Goal: Transaction & Acquisition: Purchase product/service

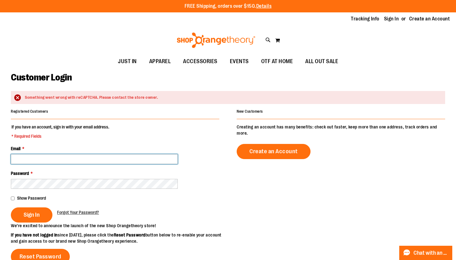
type input "**********"
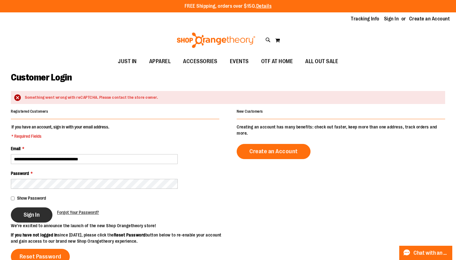
click at [28, 219] on button "Sign In" at bounding box center [32, 215] width 42 height 15
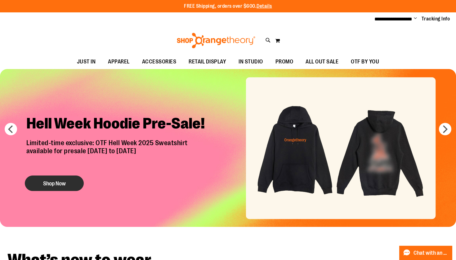
click at [48, 189] on button "Shop Now" at bounding box center [54, 183] width 59 height 15
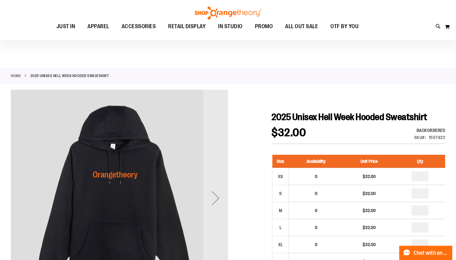
scroll to position [107, 0]
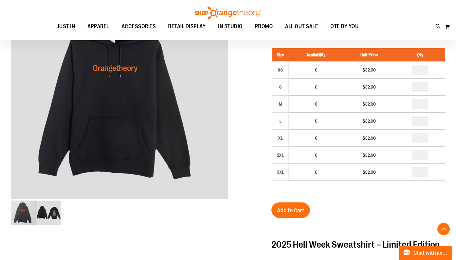
click at [230, 95] on div at bounding box center [228, 218] width 434 height 471
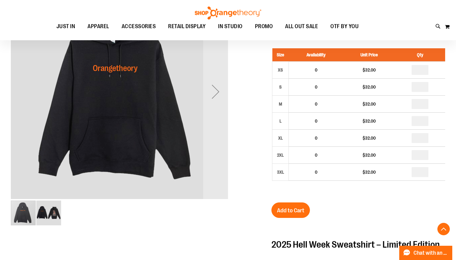
click at [216, 95] on div "Next" at bounding box center [215, 91] width 25 height 25
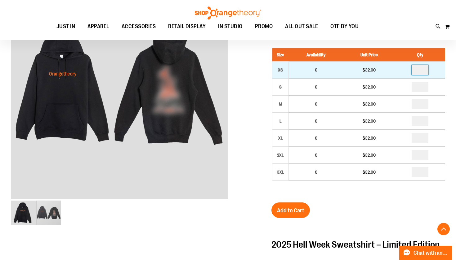
drag, startPoint x: 424, startPoint y: 71, endPoint x: 413, endPoint y: 71, distance: 10.5
click at [415, 71] on input "number" at bounding box center [419, 70] width 17 height 10
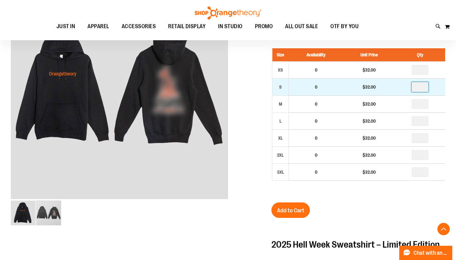
type input "*"
drag, startPoint x: 424, startPoint y: 90, endPoint x: 417, endPoint y: 90, distance: 6.8
click at [417, 90] on input "number" at bounding box center [419, 87] width 17 height 10
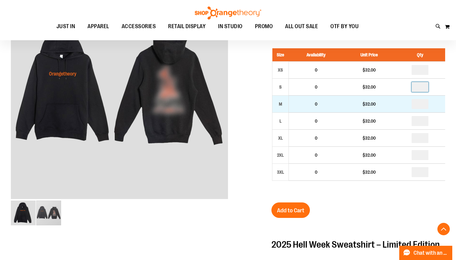
type input "*"
drag, startPoint x: 426, startPoint y: 100, endPoint x: 414, endPoint y: 100, distance: 12.7
type input "*"
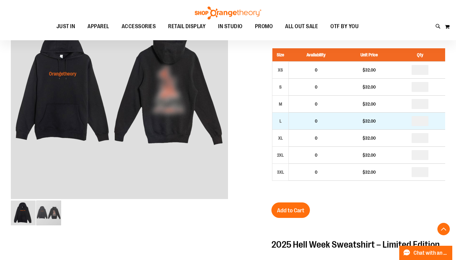
type input "*"
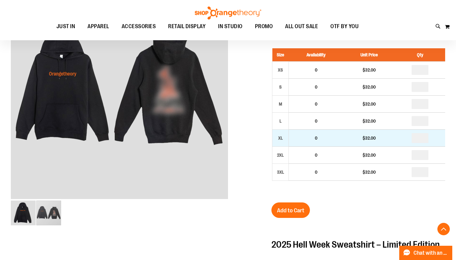
drag, startPoint x: 427, startPoint y: 140, endPoint x: 413, endPoint y: 140, distance: 13.9
type input "*"
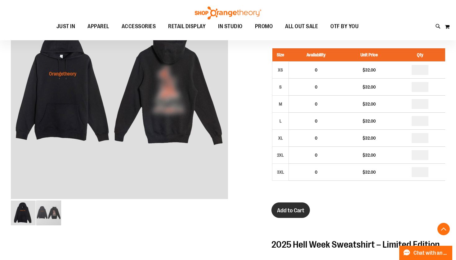
click at [288, 206] on button "Add to Cart" at bounding box center [290, 210] width 38 height 15
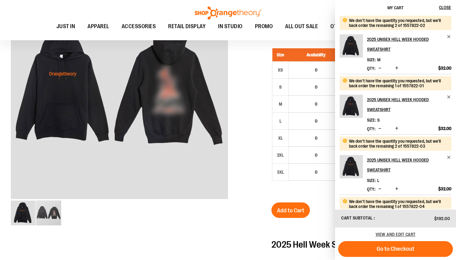
click at [241, 161] on div at bounding box center [228, 218] width 434 height 471
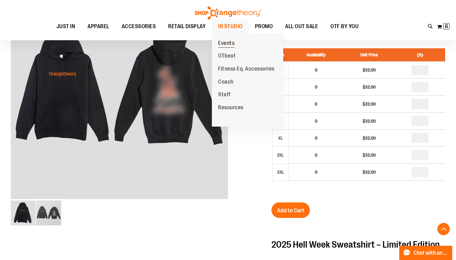
click at [227, 40] on span "Events" at bounding box center [226, 44] width 16 height 8
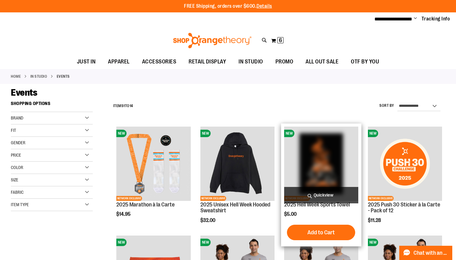
click at [318, 177] on img "product" at bounding box center [321, 164] width 74 height 74
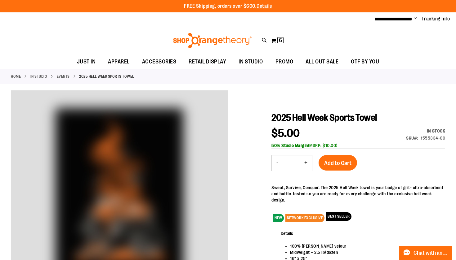
click at [307, 165] on button "+" at bounding box center [305, 163] width 12 height 15
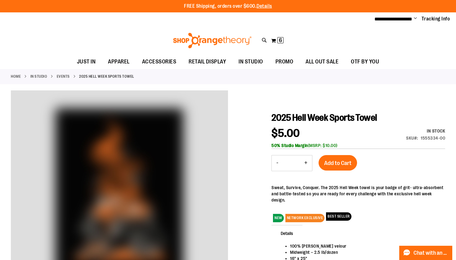
click at [307, 165] on button "+" at bounding box center [305, 163] width 12 height 15
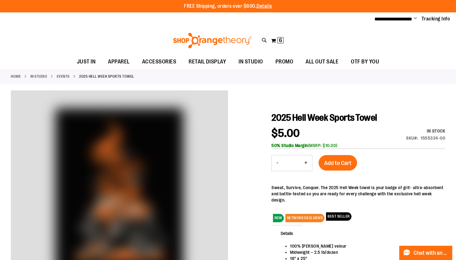
click at [307, 165] on button "+" at bounding box center [305, 163] width 12 height 15
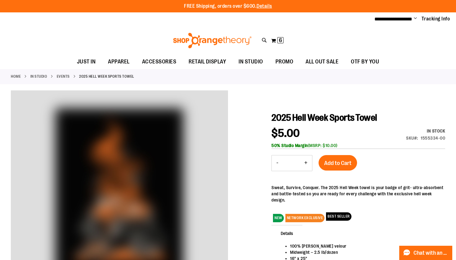
click at [307, 165] on button "+" at bounding box center [305, 163] width 12 height 15
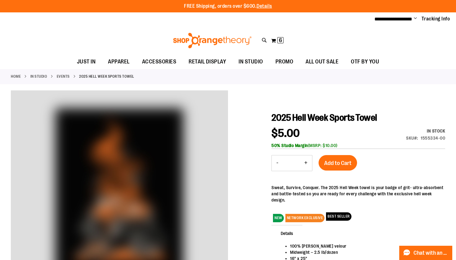
click at [276, 161] on button "-" at bounding box center [276, 163] width 11 height 15
type input "**"
click at [344, 160] on span "Add to Cart" at bounding box center [337, 163] width 27 height 7
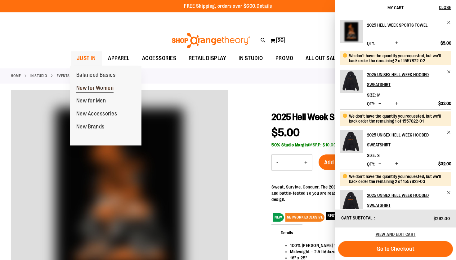
click at [89, 86] on span "New for Women" at bounding box center [95, 89] width 38 height 8
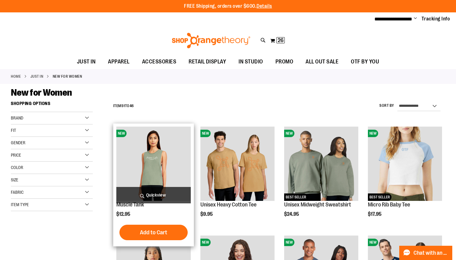
click at [164, 163] on img "product" at bounding box center [153, 164] width 74 height 74
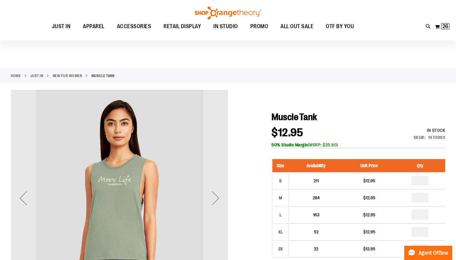
scroll to position [42, 0]
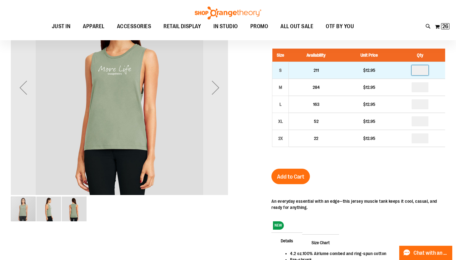
drag, startPoint x: 427, startPoint y: 70, endPoint x: 398, endPoint y: 68, distance: 29.5
click at [402, 69] on td at bounding box center [420, 70] width 50 height 17
type input "*"
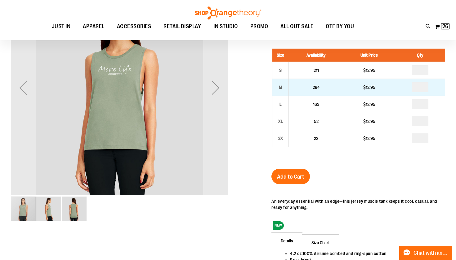
drag, startPoint x: 425, startPoint y: 89, endPoint x: 417, endPoint y: 89, distance: 8.7
type input "*"
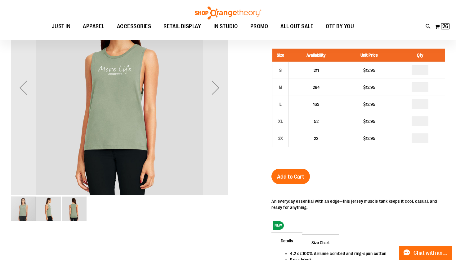
type input "*"
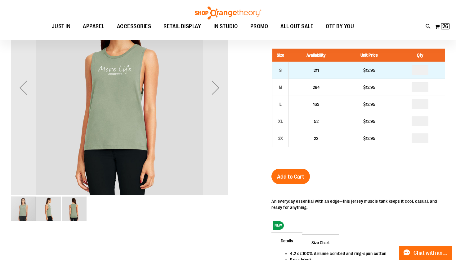
type input "*"
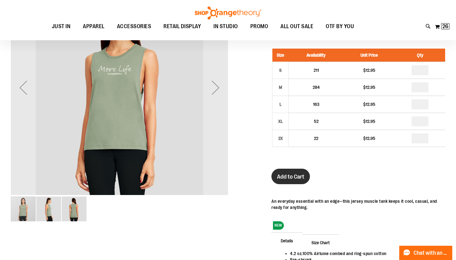
click at [295, 179] on span "Add to Cart" at bounding box center [290, 177] width 27 height 7
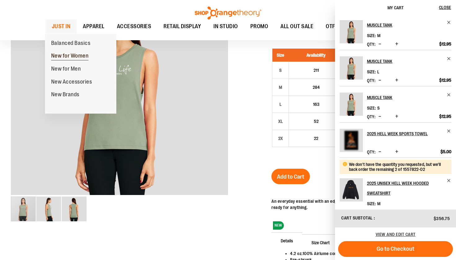
click at [61, 60] on span "New for Women" at bounding box center [70, 57] width 38 height 8
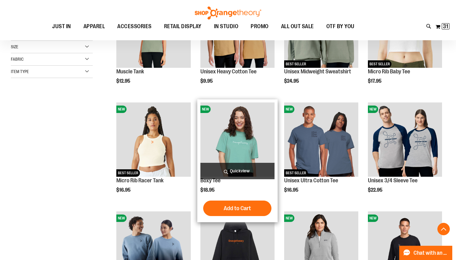
scroll to position [135, 0]
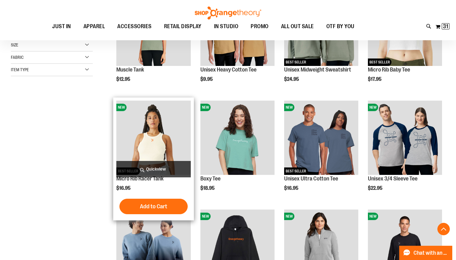
click at [165, 138] on img "product" at bounding box center [153, 138] width 74 height 74
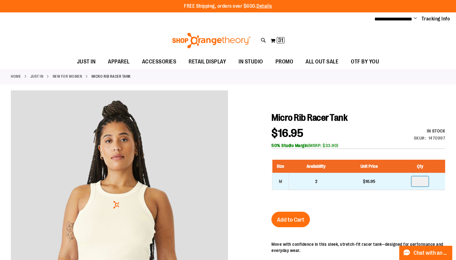
drag, startPoint x: 424, startPoint y: 180, endPoint x: 389, endPoint y: 179, distance: 35.3
click at [390, 179] on tr "M 2 $16.95" at bounding box center [358, 181] width 173 height 17
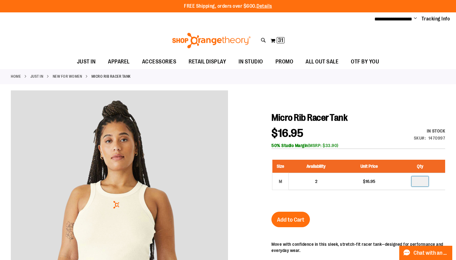
scroll to position [23, 0]
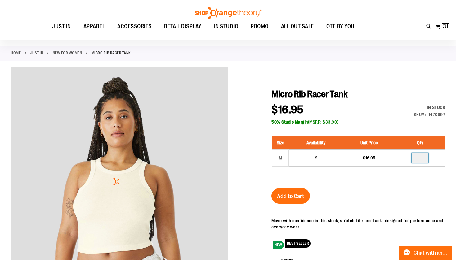
type input "*"
click at [293, 195] on span "Add to Cart" at bounding box center [290, 196] width 27 height 7
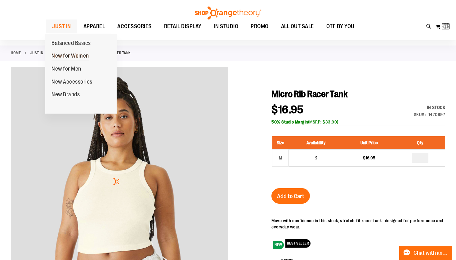
click at [57, 57] on span "New for Women" at bounding box center [70, 57] width 38 height 8
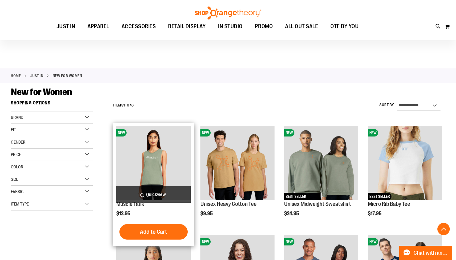
scroll to position [155, 0]
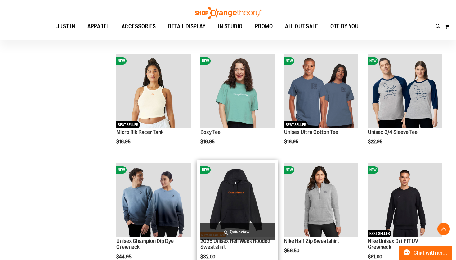
scroll to position [222, 0]
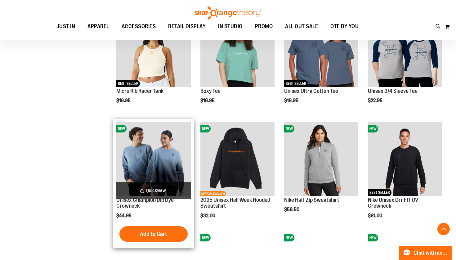
click at [170, 150] on img "product" at bounding box center [153, 159] width 74 height 74
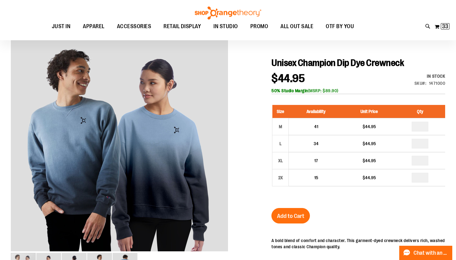
scroll to position [57, 0]
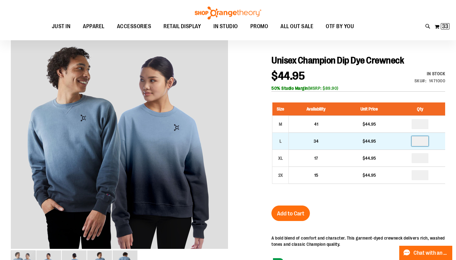
drag, startPoint x: 426, startPoint y: 143, endPoint x: 406, endPoint y: 143, distance: 20.8
click at [409, 143] on td at bounding box center [420, 141] width 50 height 17
type input "*"
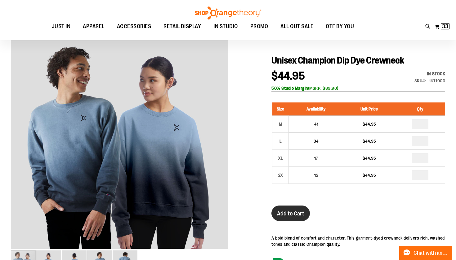
click at [295, 215] on span "Add to Cart" at bounding box center [290, 213] width 27 height 7
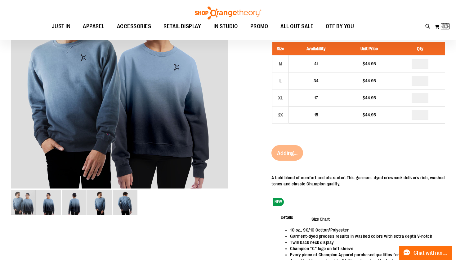
scroll to position [88, 0]
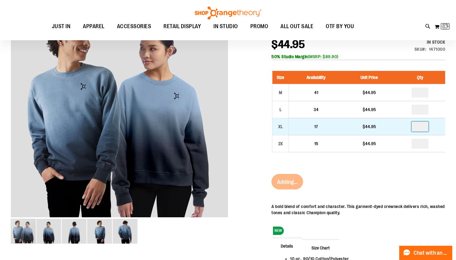
drag, startPoint x: 425, startPoint y: 126, endPoint x: 409, endPoint y: 126, distance: 16.1
click at [410, 126] on td at bounding box center [420, 126] width 50 height 17
type input "*"
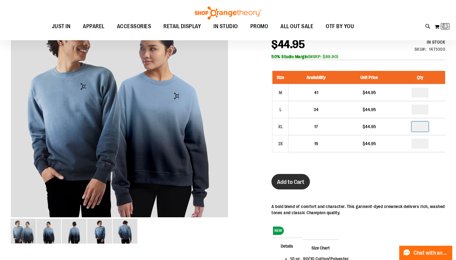
click at [285, 183] on span "Add to Cart" at bounding box center [290, 182] width 27 height 7
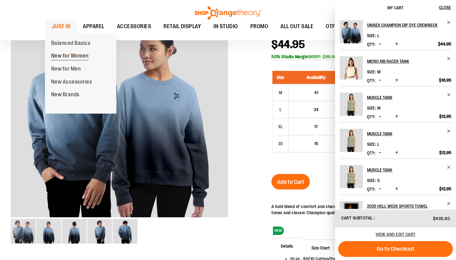
click at [70, 57] on span "New for Women" at bounding box center [70, 57] width 38 height 8
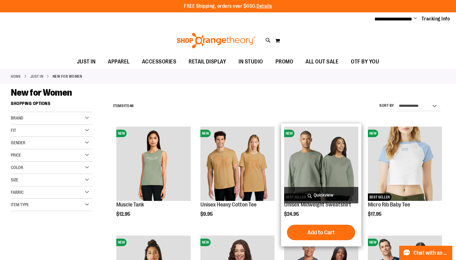
click at [341, 174] on img "product" at bounding box center [321, 164] width 74 height 74
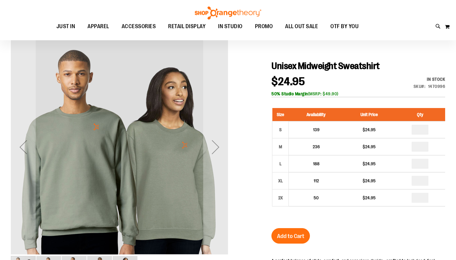
scroll to position [51, 0]
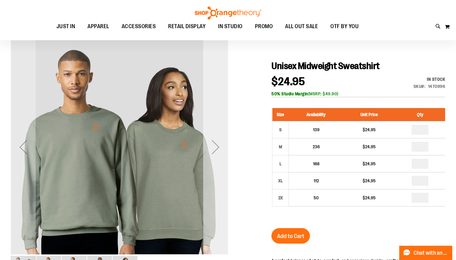
click at [219, 143] on div "Next" at bounding box center [215, 147] width 25 height 25
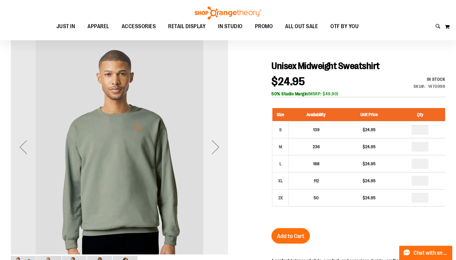
click at [219, 143] on div "Next" at bounding box center [215, 147] width 25 height 25
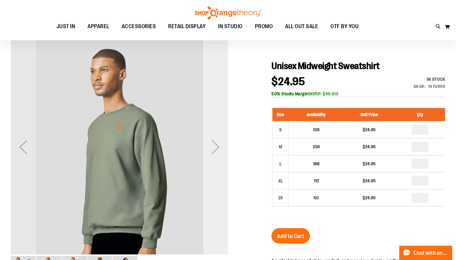
click at [219, 143] on div "Next" at bounding box center [215, 147] width 25 height 25
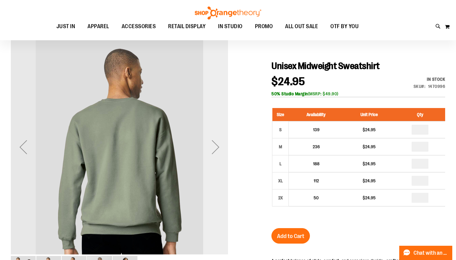
click at [219, 143] on div "Next" at bounding box center [215, 147] width 25 height 25
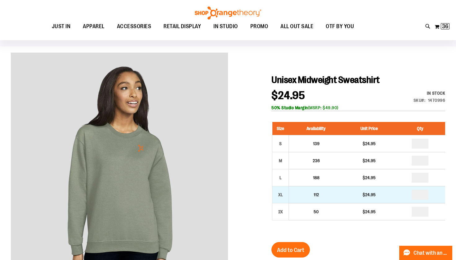
scroll to position [38, 0]
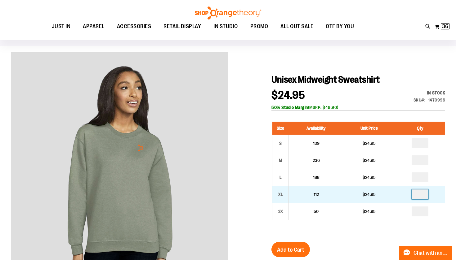
drag, startPoint x: 421, startPoint y: 197, endPoint x: 412, endPoint y: 197, distance: 9.0
click at [414, 197] on input "number" at bounding box center [419, 195] width 17 height 10
type input "*"
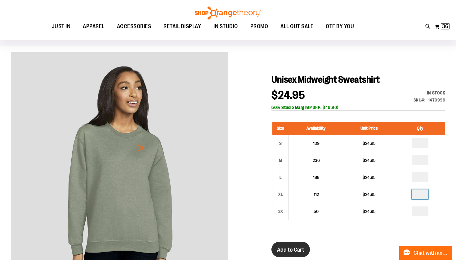
click at [293, 248] on span "Add to Cart" at bounding box center [290, 250] width 27 height 7
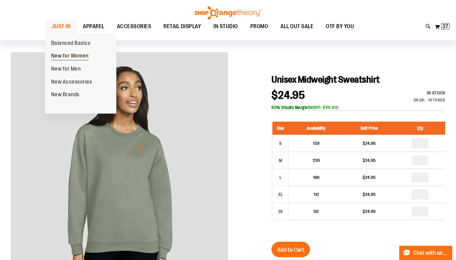
click at [65, 54] on span "New for Women" at bounding box center [70, 57] width 38 height 8
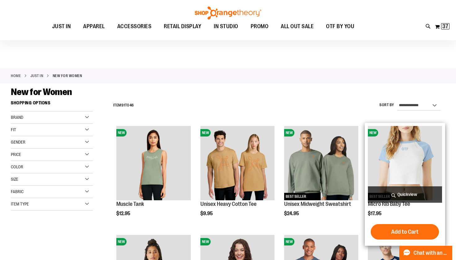
scroll to position [167, 0]
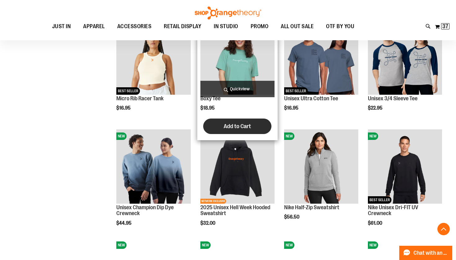
scroll to position [261, 0]
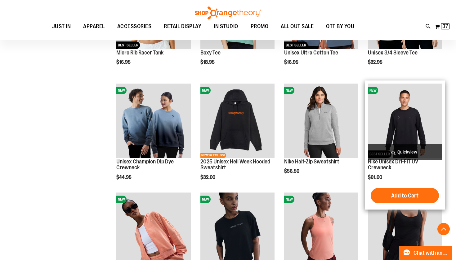
click at [403, 113] on img "product" at bounding box center [405, 121] width 74 height 74
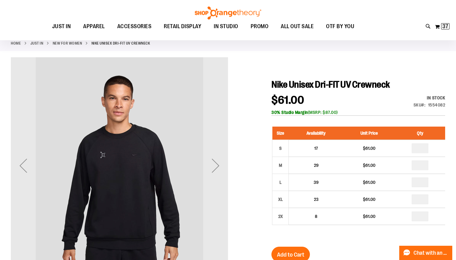
scroll to position [36, 0]
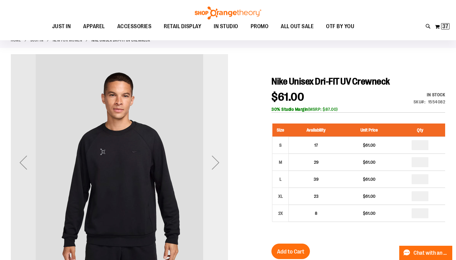
click at [209, 159] on div "Next" at bounding box center [215, 162] width 25 height 25
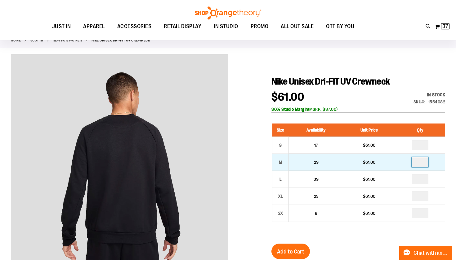
drag, startPoint x: 428, startPoint y: 163, endPoint x: 407, endPoint y: 163, distance: 21.1
click at [409, 163] on td at bounding box center [420, 162] width 50 height 17
type input "*"
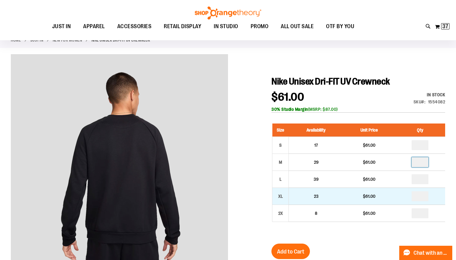
scroll to position [69, 0]
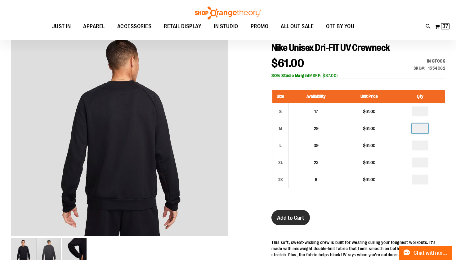
click at [276, 224] on button "Add to Cart" at bounding box center [290, 217] width 38 height 15
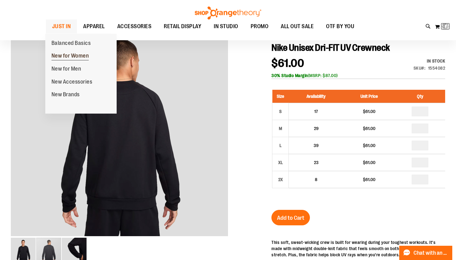
click at [69, 60] on span "New for Women" at bounding box center [70, 57] width 38 height 8
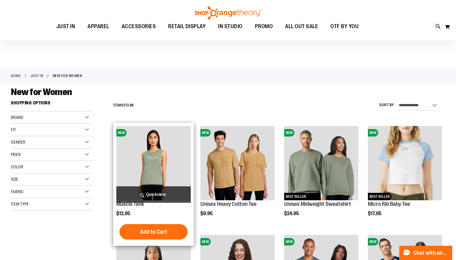
scroll to position [188, 0]
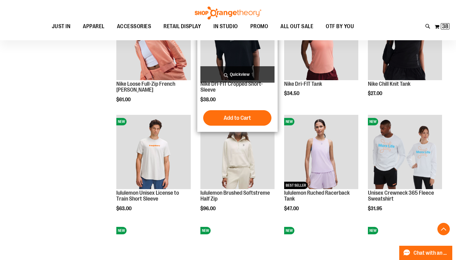
scroll to position [379, 0]
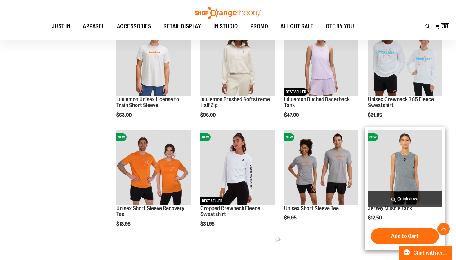
scroll to position [474, 0]
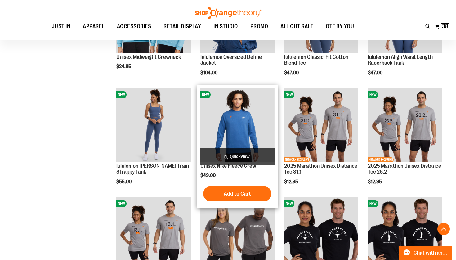
scroll to position [97, 0]
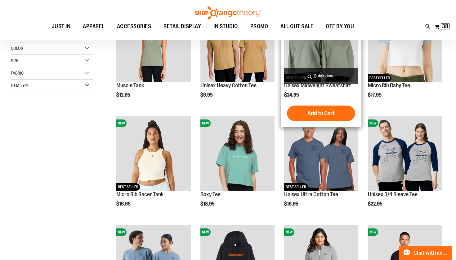
scroll to position [50, 0]
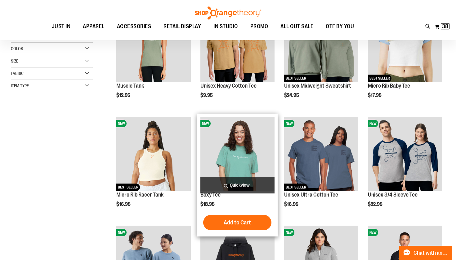
click at [227, 150] on img "product" at bounding box center [237, 154] width 74 height 74
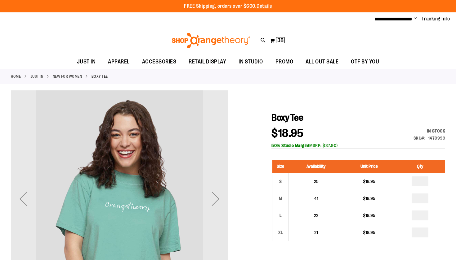
scroll to position [25, 0]
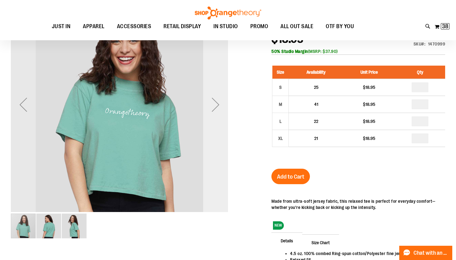
click at [220, 106] on div "Next" at bounding box center [215, 104] width 25 height 25
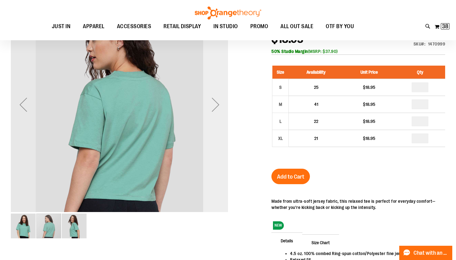
click at [220, 106] on div "Next" at bounding box center [215, 104] width 25 height 25
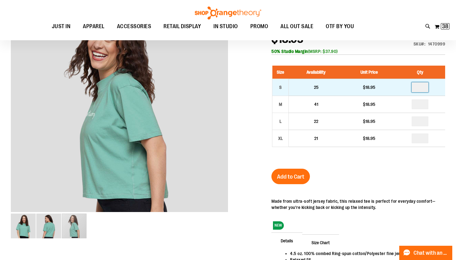
drag, startPoint x: 426, startPoint y: 85, endPoint x: 400, endPoint y: 85, distance: 25.7
click at [408, 85] on td at bounding box center [420, 87] width 50 height 17
type input "*"
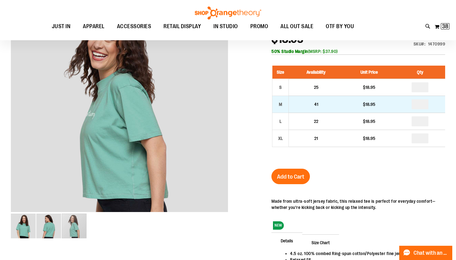
type input "*"
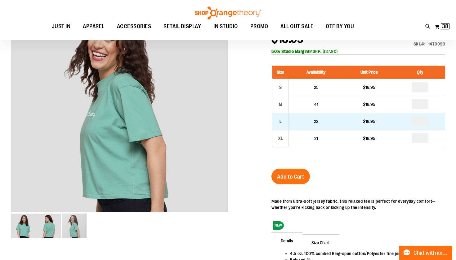
drag, startPoint x: 422, startPoint y: 122, endPoint x: 389, endPoint y: 122, distance: 33.5
type input "*"
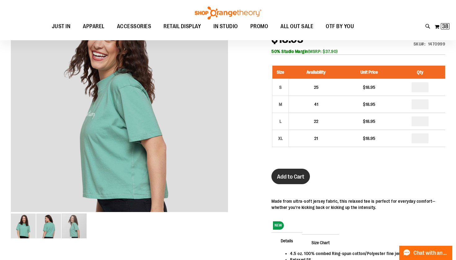
click at [292, 182] on button "Add to Cart" at bounding box center [290, 176] width 38 height 15
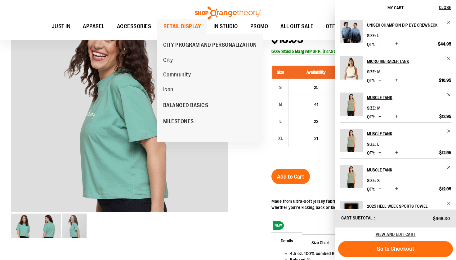
click at [175, 30] on span "RETAIL DISPLAY" at bounding box center [182, 27] width 38 height 14
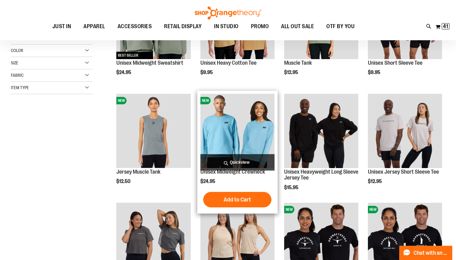
scroll to position [76, 0]
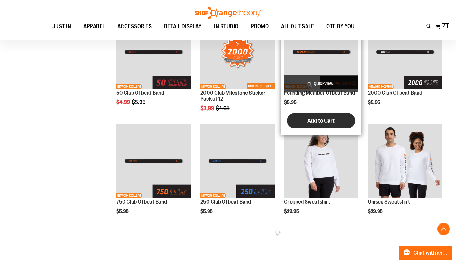
scroll to position [515, 0]
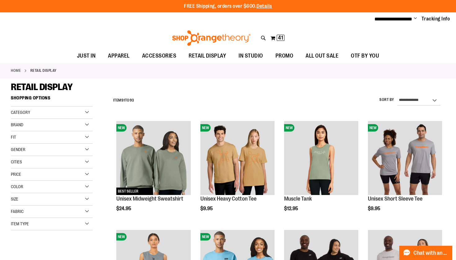
click at [447, 30] on div "Toggle Nav Search Popular Suggestions Advanced Search" at bounding box center [228, 36] width 456 height 25
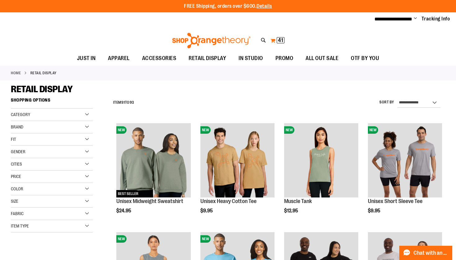
click at [278, 42] on span "41" at bounding box center [280, 40] width 5 height 6
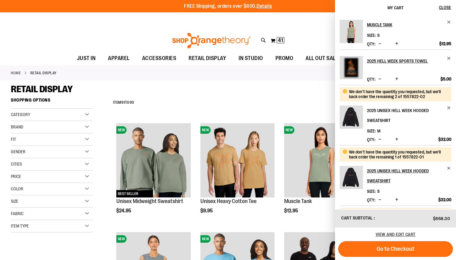
scroll to position [104, 0]
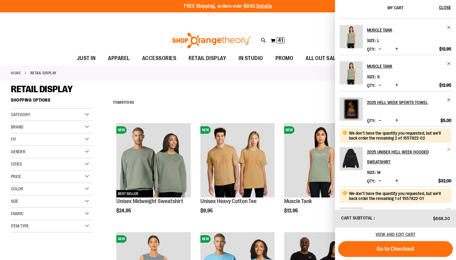
click at [447, 151] on span "Remove item" at bounding box center [448, 149] width 5 height 5
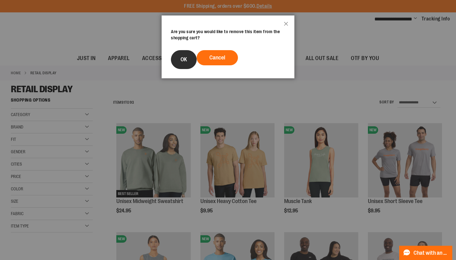
click at [186, 65] on button "OK" at bounding box center [184, 59] width 26 height 19
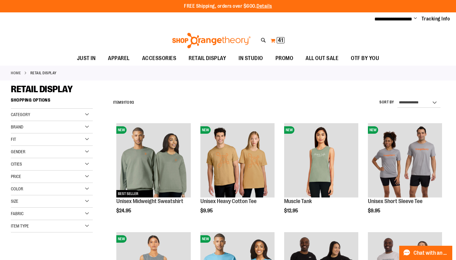
click at [279, 40] on span "41" at bounding box center [280, 40] width 5 height 6
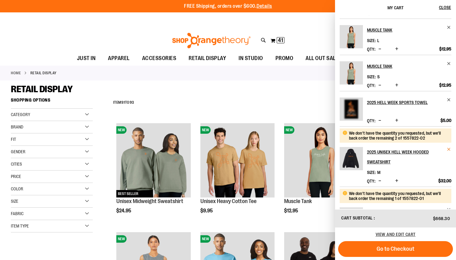
click at [448, 150] on span "Remove item" at bounding box center [448, 149] width 5 height 5
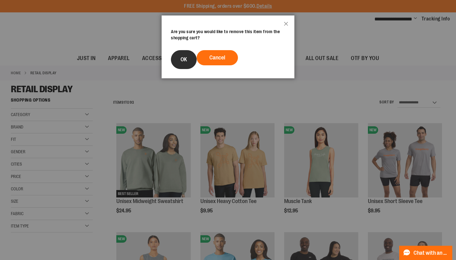
click at [181, 60] on span "OK" at bounding box center [183, 59] width 7 height 6
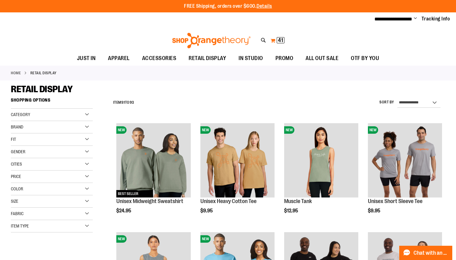
click at [280, 40] on span "41" at bounding box center [280, 40] width 5 height 6
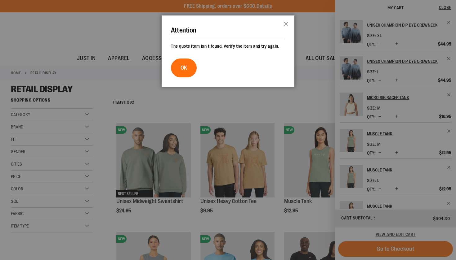
click at [221, 99] on div at bounding box center [228, 130] width 456 height 260
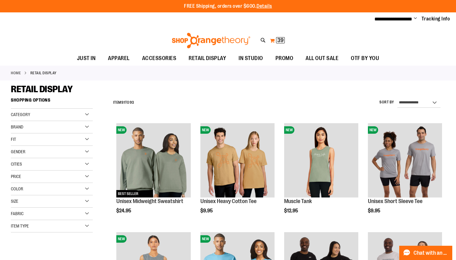
click at [278, 43] on button "My Cart 39 39 items" at bounding box center [276, 41] width 15 height 10
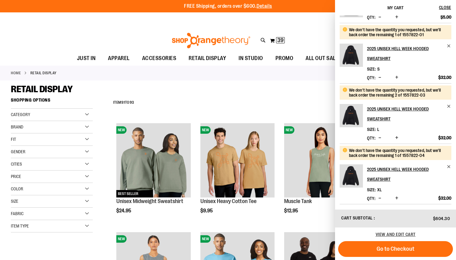
scroll to position [244, 0]
click at [447, 166] on span "Remove item" at bounding box center [448, 167] width 5 height 5
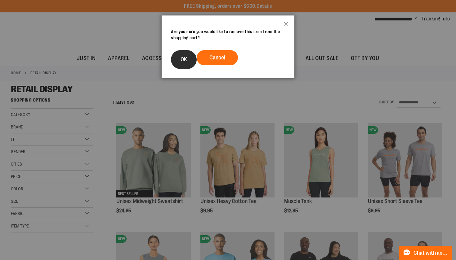
click at [180, 56] on button "OK" at bounding box center [184, 59] width 26 height 19
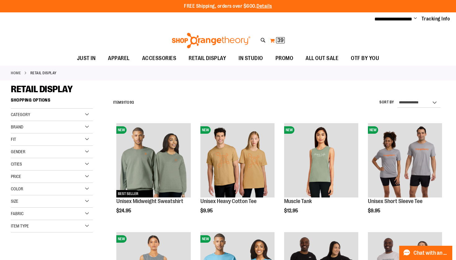
click at [279, 41] on span "39" at bounding box center [280, 40] width 6 height 6
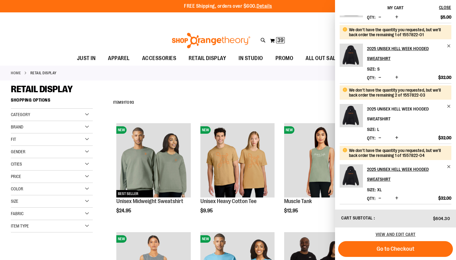
click at [448, 109] on link "2025 Unisex Hell Week Hooded Sweatshirt" at bounding box center [409, 114] width 84 height 20
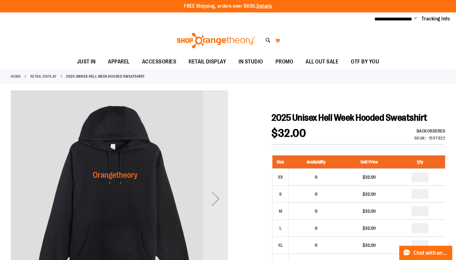
click at [276, 41] on button "My Cart" at bounding box center [277, 41] width 5 height 10
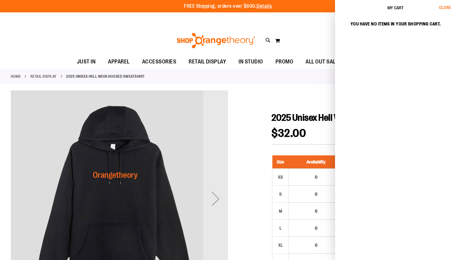
click at [443, 10] on button "Close" at bounding box center [447, 7] width 17 height 15
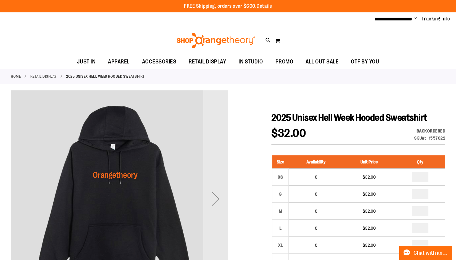
click at [212, 39] on img at bounding box center [216, 40] width 80 height 15
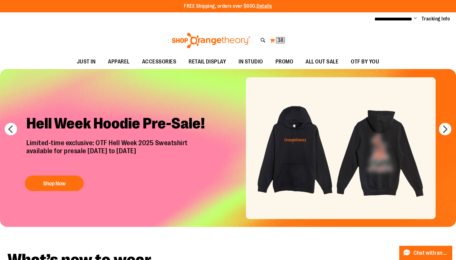
click at [276, 42] on span "38 38 items" at bounding box center [280, 40] width 9 height 6
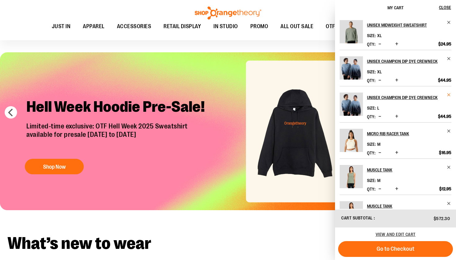
click at [448, 94] on span "Remove item" at bounding box center [448, 95] width 5 height 5
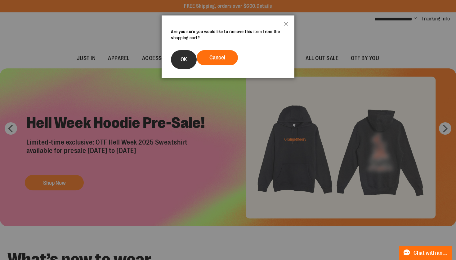
click at [192, 63] on button "OK" at bounding box center [184, 59] width 26 height 19
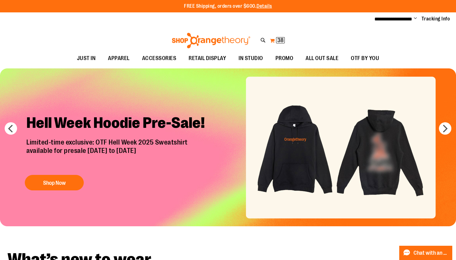
click at [282, 40] on span "38" at bounding box center [280, 40] width 6 height 6
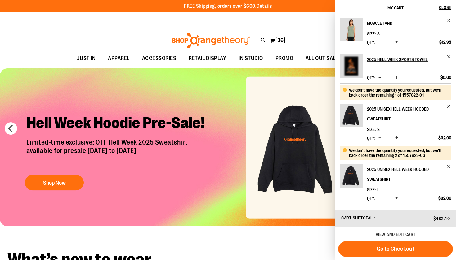
scroll to position [219, 0]
click at [446, 107] on span "Remove item" at bounding box center [448, 106] width 5 height 5
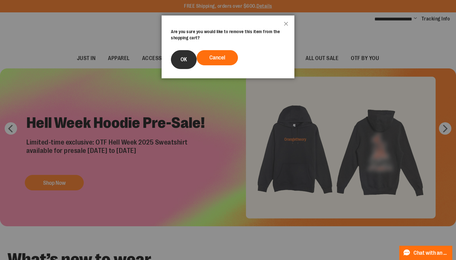
click at [181, 62] on span "OK" at bounding box center [183, 59] width 7 height 6
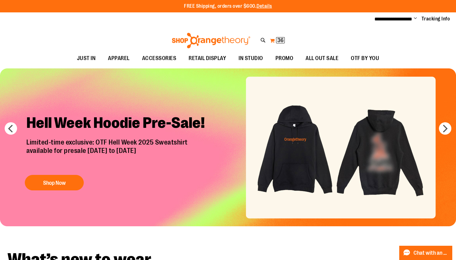
click at [281, 42] on span "36" at bounding box center [280, 40] width 6 height 6
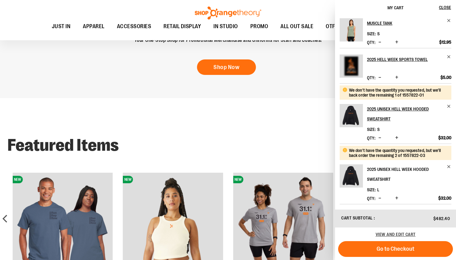
click at [449, 170] on link "2025 Unisex Hell Week Hooded Sweatshirt" at bounding box center [409, 175] width 84 height 20
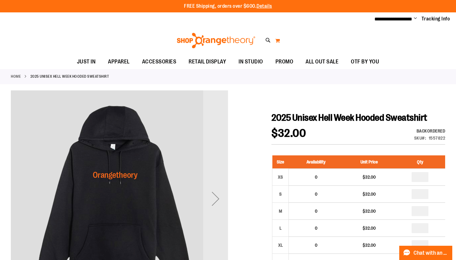
click at [280, 41] on button "My Cart" at bounding box center [277, 41] width 5 height 10
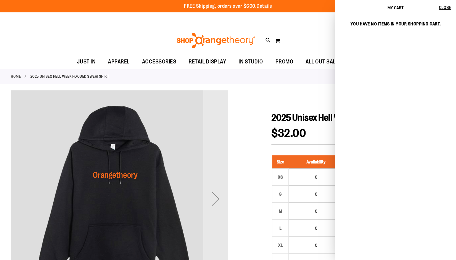
click at [212, 44] on img at bounding box center [216, 40] width 80 height 15
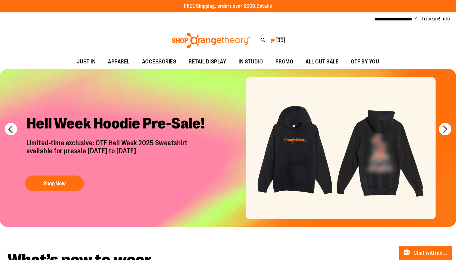
click at [279, 42] on span "35" at bounding box center [280, 40] width 6 height 6
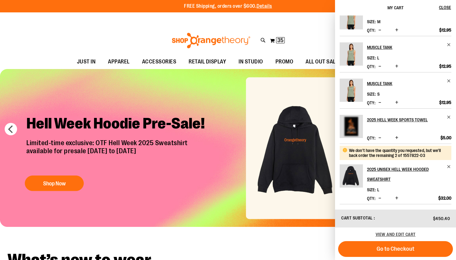
scroll to position [195, 0]
click at [447, 167] on span "Remove item" at bounding box center [448, 167] width 5 height 5
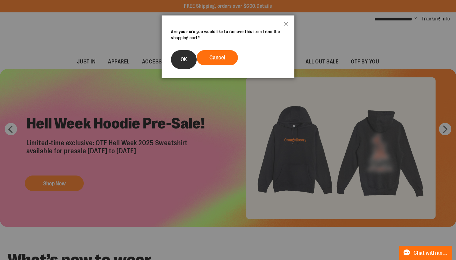
click at [187, 60] on button "OK" at bounding box center [184, 59] width 26 height 19
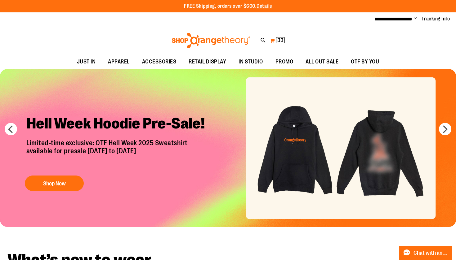
click at [277, 38] on span "33" at bounding box center [280, 40] width 6 height 6
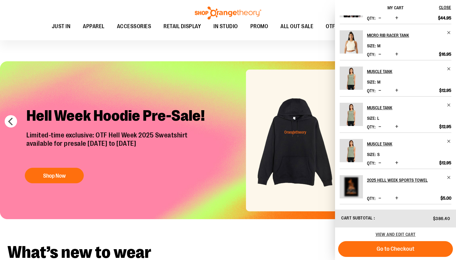
scroll to position [171, 0]
click at [448, 106] on span "Remove item" at bounding box center [448, 105] width 5 height 5
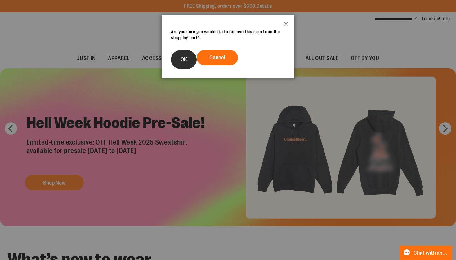
click at [183, 60] on span "OK" at bounding box center [183, 59] width 7 height 6
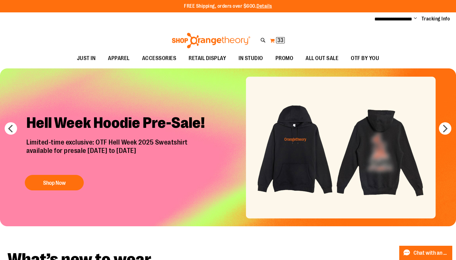
click at [280, 38] on span "33" at bounding box center [280, 40] width 6 height 6
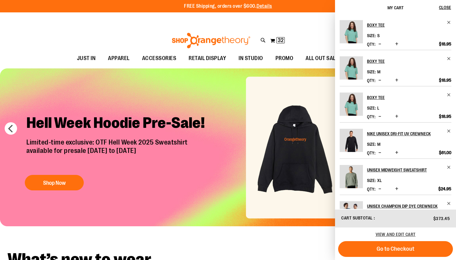
click at [374, 25] on h2 "Boxy Tee" at bounding box center [405, 25] width 76 height 10
click at [284, 39] on span "32 32 items" at bounding box center [280, 40] width 8 height 6
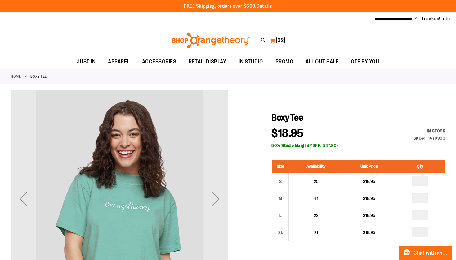
click at [280, 39] on span "32" at bounding box center [280, 40] width 6 height 6
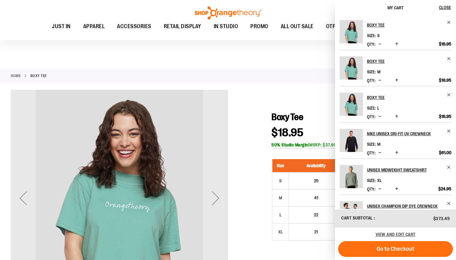
scroll to position [19, 0]
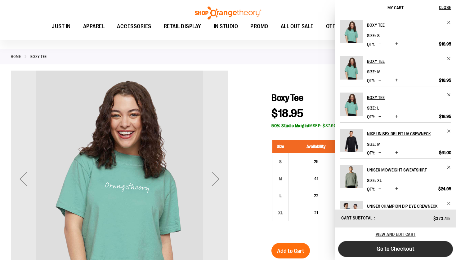
click at [398, 252] on span "Go to Checkout" at bounding box center [395, 249] width 38 height 7
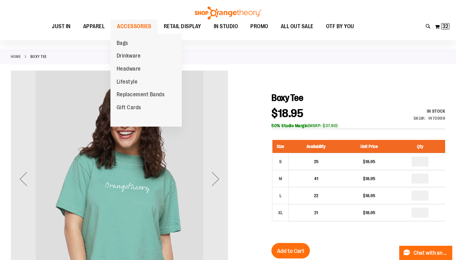
click at [128, 21] on span "ACCESSORIES" at bounding box center [134, 27] width 34 height 14
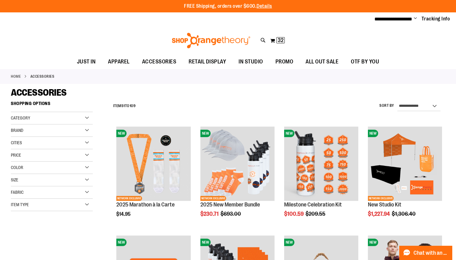
click at [245, 103] on div "**********" at bounding box center [277, 106] width 335 height 16
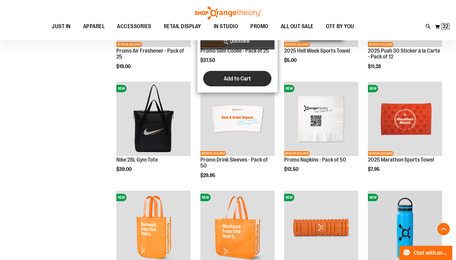
scroll to position [392, 0]
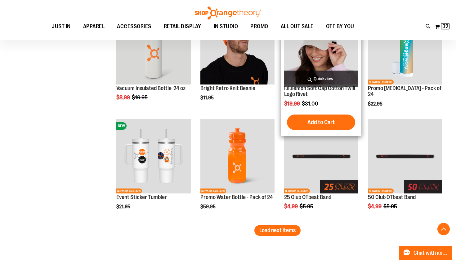
scroll to position [956, 0]
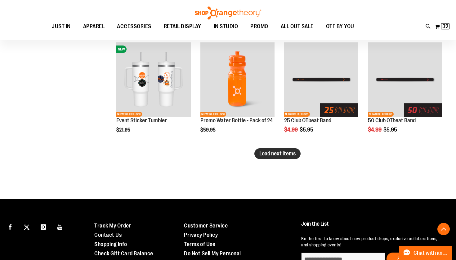
click at [281, 158] on button "Load next items" at bounding box center [277, 153] width 46 height 11
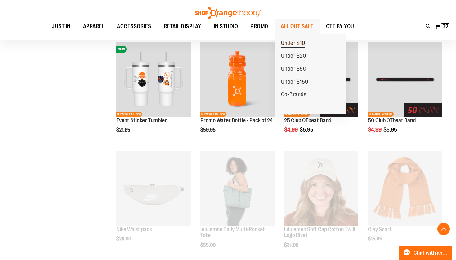
click at [296, 45] on span "Under $10" at bounding box center [293, 44] width 24 height 8
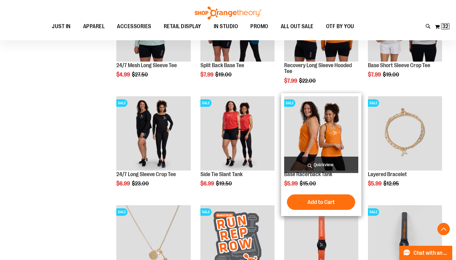
scroll to position [289, 0]
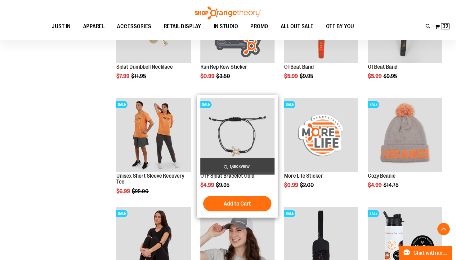
scroll to position [506, 0]
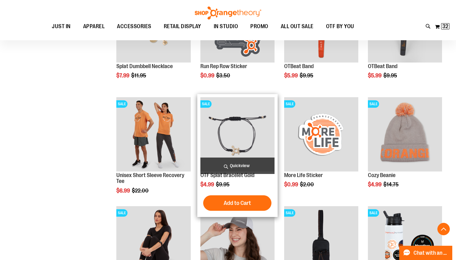
click at [234, 141] on img "product" at bounding box center [237, 134] width 74 height 74
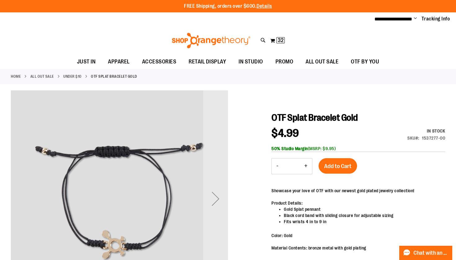
click at [309, 166] on button "+" at bounding box center [305, 166] width 12 height 15
type input "*"
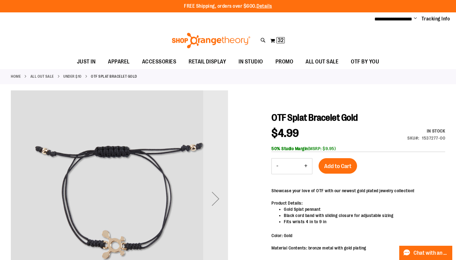
click at [334, 167] on span "Add to Cart" at bounding box center [337, 166] width 27 height 7
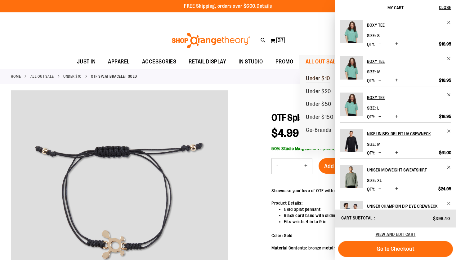
click at [317, 76] on span "Under $10" at bounding box center [318, 79] width 24 height 8
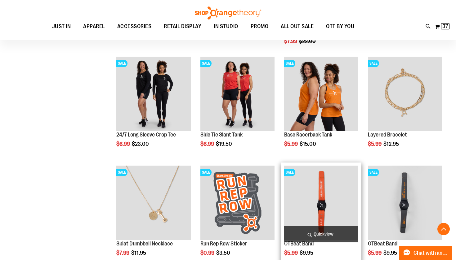
scroll to position [351, 0]
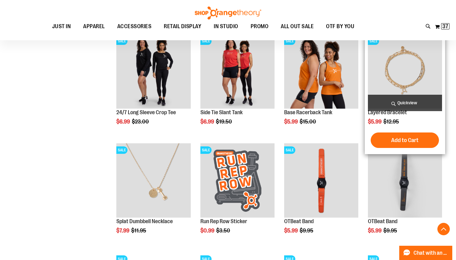
click at [402, 66] on img "product" at bounding box center [405, 71] width 74 height 74
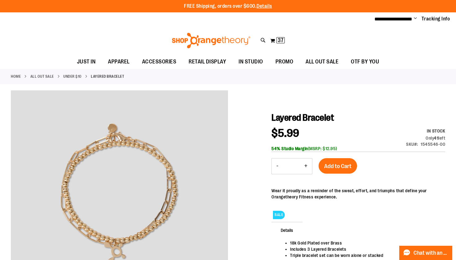
click at [302, 164] on button "+" at bounding box center [305, 166] width 12 height 15
click at [306, 165] on button "+" at bounding box center [305, 166] width 12 height 15
type input "*"
click at [335, 169] on span "Add to Cart" at bounding box center [337, 166] width 27 height 7
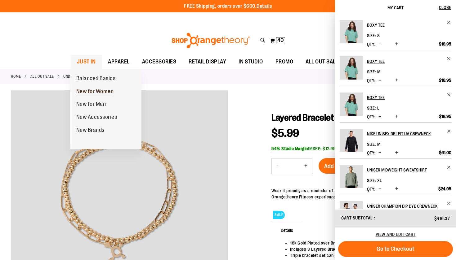
click at [88, 90] on span "New for Women" at bounding box center [95, 92] width 38 height 8
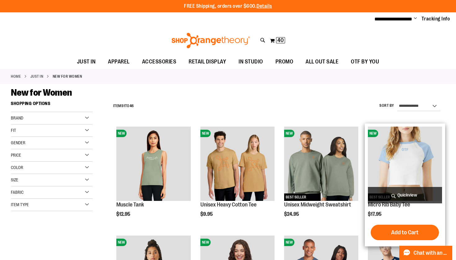
click at [391, 166] on img "product" at bounding box center [405, 164] width 74 height 74
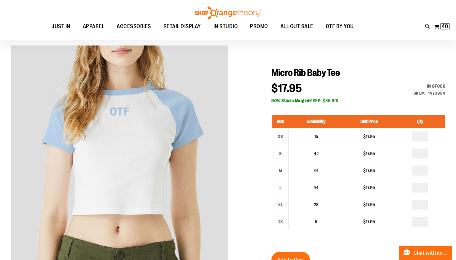
scroll to position [47, 0]
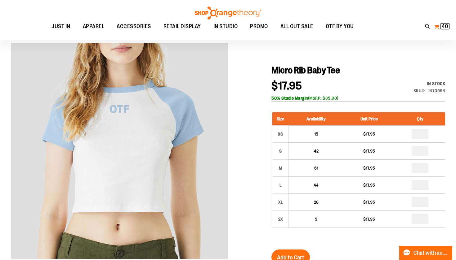
click at [443, 28] on span "40" at bounding box center [444, 26] width 7 height 6
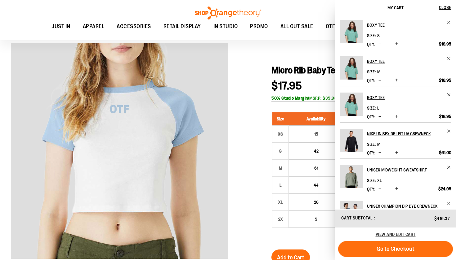
click at [351, 26] on img "Product" at bounding box center [350, 31] width 23 height 23
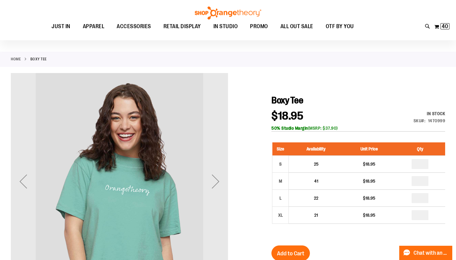
scroll to position [17, 0]
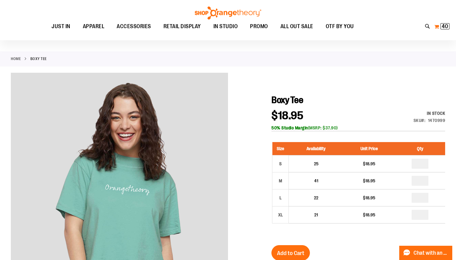
click at [444, 29] on span "40" at bounding box center [444, 26] width 7 height 6
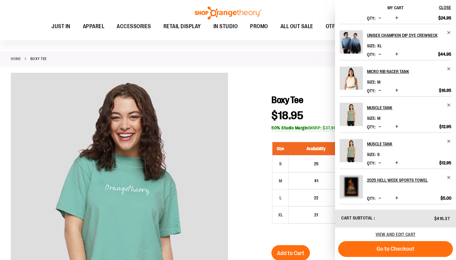
scroll to position [171, 0]
click at [349, 120] on img "Product" at bounding box center [350, 114] width 23 height 23
click at [374, 108] on h2 "Muscle Tank" at bounding box center [405, 108] width 76 height 10
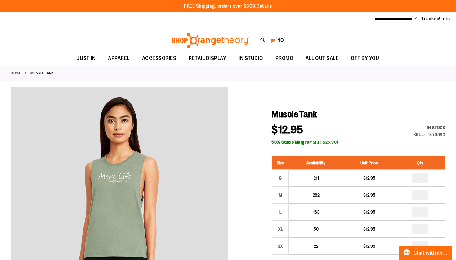
click at [275, 43] on button "My Cart 40 40 items" at bounding box center [277, 41] width 16 height 10
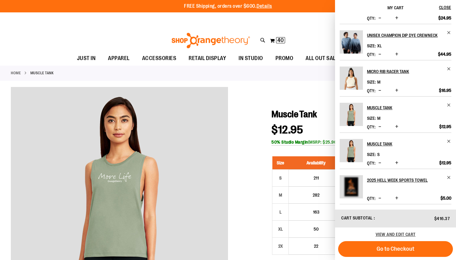
scroll to position [171, 0]
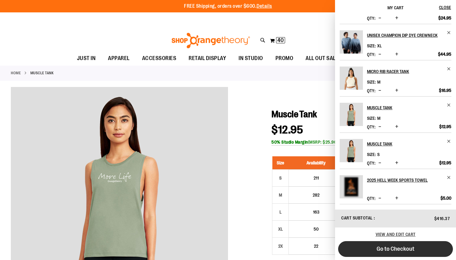
click at [391, 252] on span "Go to Checkout" at bounding box center [395, 249] width 38 height 7
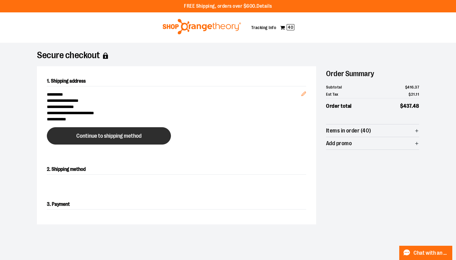
click at [148, 140] on button "Continue to shipping method" at bounding box center [109, 135] width 124 height 17
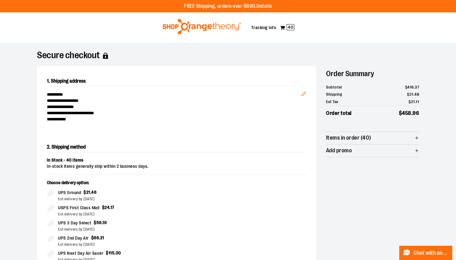
click at [359, 132] on span "Items in order (40)" at bounding box center [372, 138] width 93 height 12
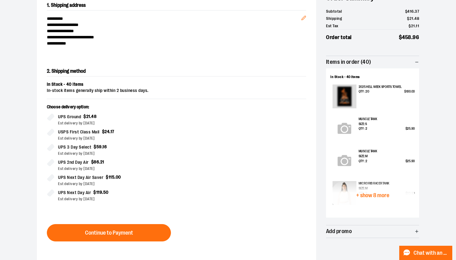
scroll to position [77, 0]
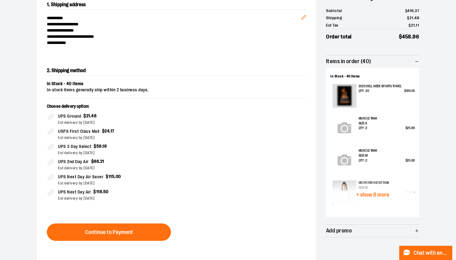
click at [373, 192] on span "+ show 8 more" at bounding box center [372, 195] width 33 height 6
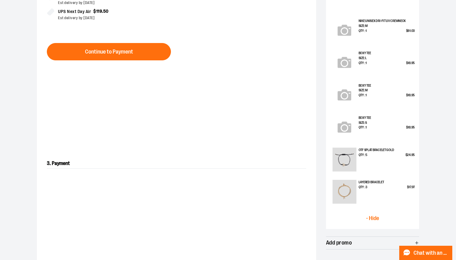
click at [373, 218] on span "- Hide" at bounding box center [372, 219] width 13 height 6
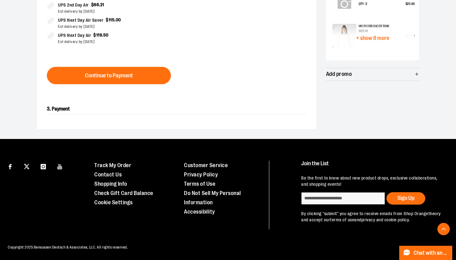
click at [368, 41] on button "+ show 8 more" at bounding box center [372, 38] width 84 height 29
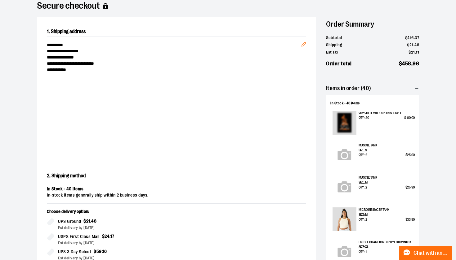
scroll to position [48, 0]
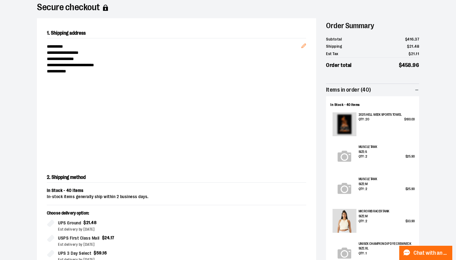
click at [417, 89] on icon "button" at bounding box center [416, 90] width 5 height 5
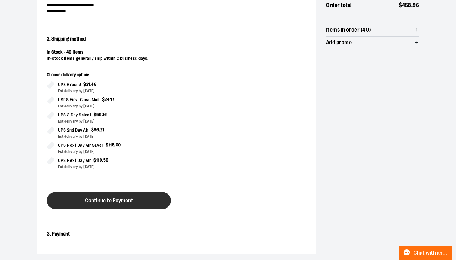
scroll to position [108, 0]
click at [129, 204] on button "Continue to Payment" at bounding box center [109, 200] width 124 height 17
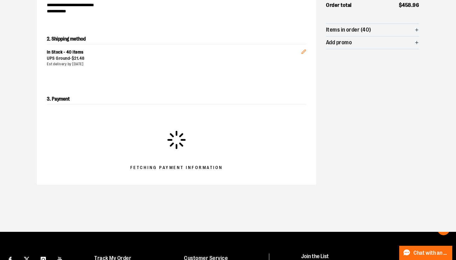
click at [417, 43] on icon "button" at bounding box center [416, 42] width 5 height 5
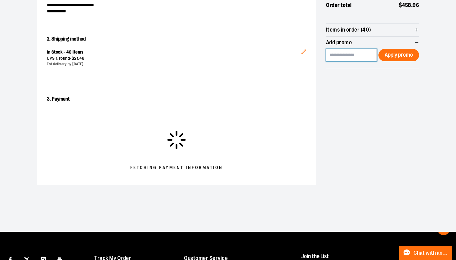
click at [364, 54] on input at bounding box center [351, 55] width 51 height 12
click at [417, 55] on button "Apply promo" at bounding box center [398, 55] width 41 height 12
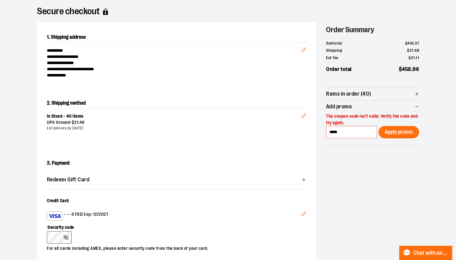
scroll to position [33, 0]
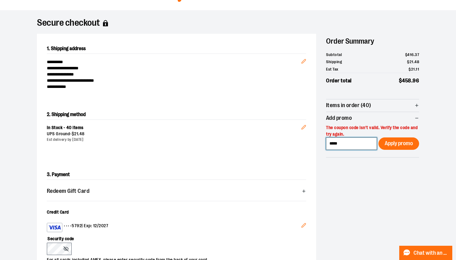
drag, startPoint x: 358, startPoint y: 144, endPoint x: 267, endPoint y: 144, distance: 91.1
click at [268, 144] on div "**********" at bounding box center [228, 188] width 382 height 309
click at [359, 144] on input "*****" at bounding box center [351, 144] width 51 height 12
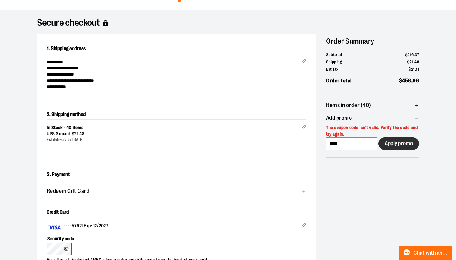
click at [405, 144] on span "Apply promo" at bounding box center [398, 144] width 28 height 6
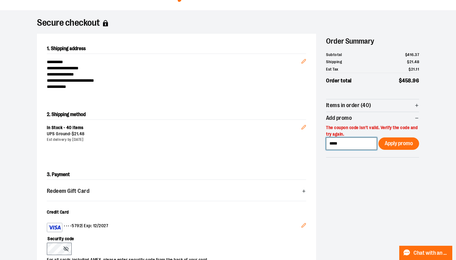
drag, startPoint x: 355, startPoint y: 146, endPoint x: 256, endPoint y: 143, distance: 99.5
click at [256, 143] on div "**********" at bounding box center [228, 188] width 382 height 309
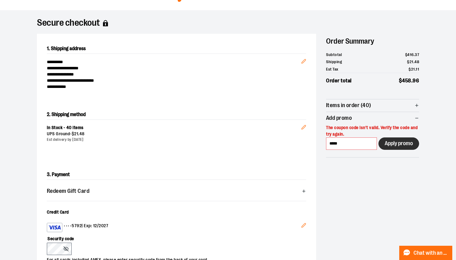
click at [411, 146] on button "Apply promo" at bounding box center [398, 144] width 41 height 12
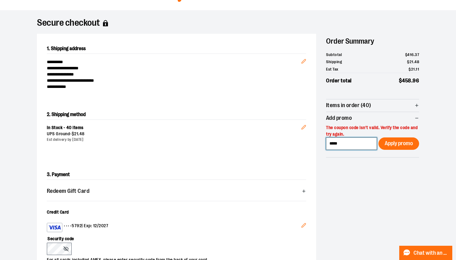
click at [350, 142] on input "*****" at bounding box center [351, 144] width 51 height 12
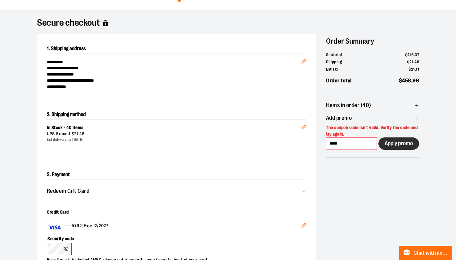
click at [399, 148] on button "Apply promo" at bounding box center [398, 144] width 41 height 12
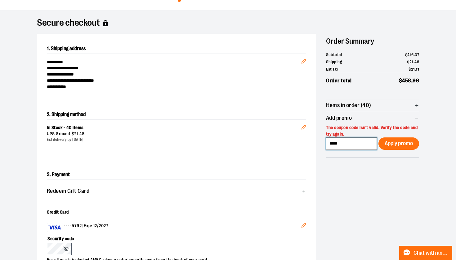
drag, startPoint x: 350, startPoint y: 142, endPoint x: 263, endPoint y: 142, distance: 86.8
click at [266, 142] on div "**********" at bounding box center [228, 188] width 382 height 309
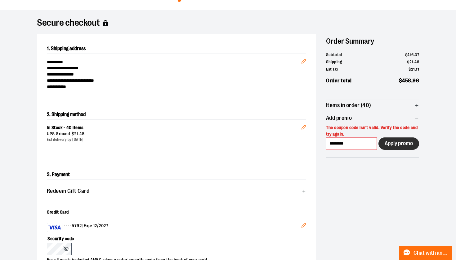
click at [397, 138] on button "Apply promo" at bounding box center [398, 144] width 41 height 12
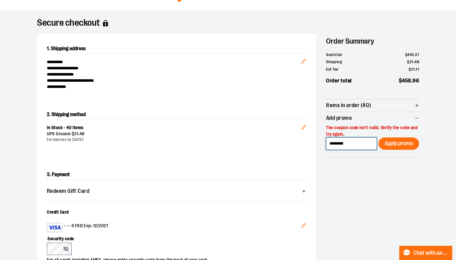
click at [357, 143] on input "*********" at bounding box center [351, 144] width 51 height 12
type input "*********"
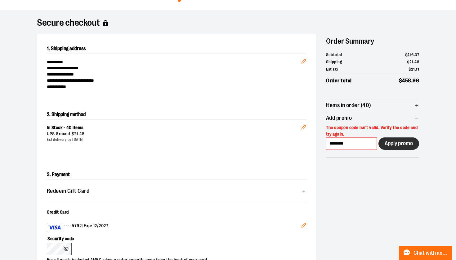
click at [393, 148] on button "Apply promo" at bounding box center [398, 144] width 41 height 12
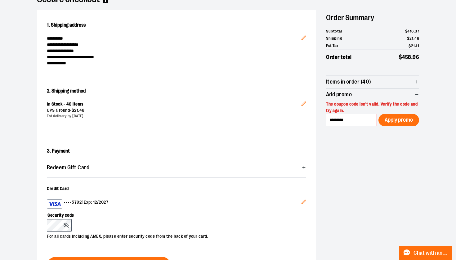
click at [104, 225] on div "Security code For all cards including AMEX, please enter security code from the…" at bounding box center [173, 224] width 253 height 31
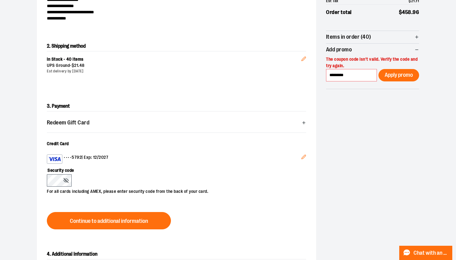
scroll to position [101, 0]
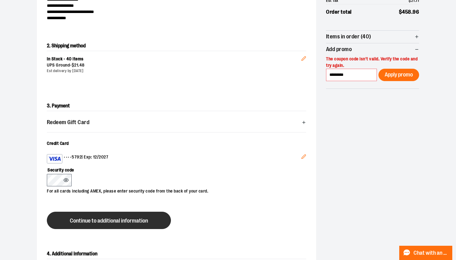
click at [124, 225] on button "Continue to additional information" at bounding box center [109, 220] width 124 height 17
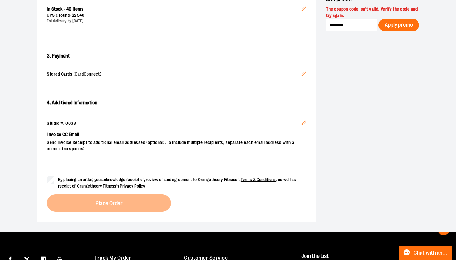
scroll to position [152, 0]
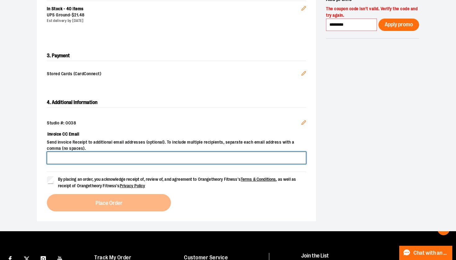
click at [71, 157] on input "Invoice CC Email" at bounding box center [176, 158] width 259 height 12
type input "**********"
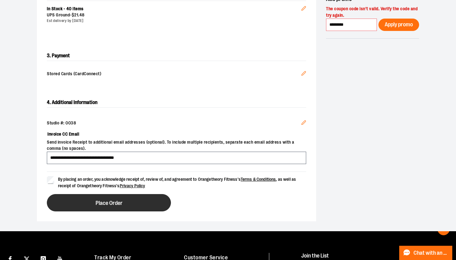
click at [94, 198] on button "Place Order" at bounding box center [109, 202] width 124 height 17
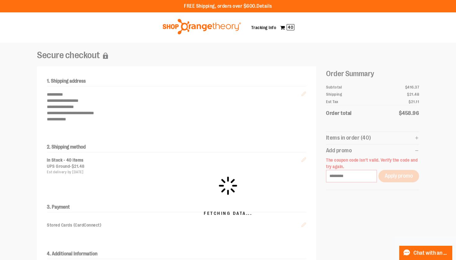
scroll to position [0, 0]
